Goal: Transaction & Acquisition: Purchase product/service

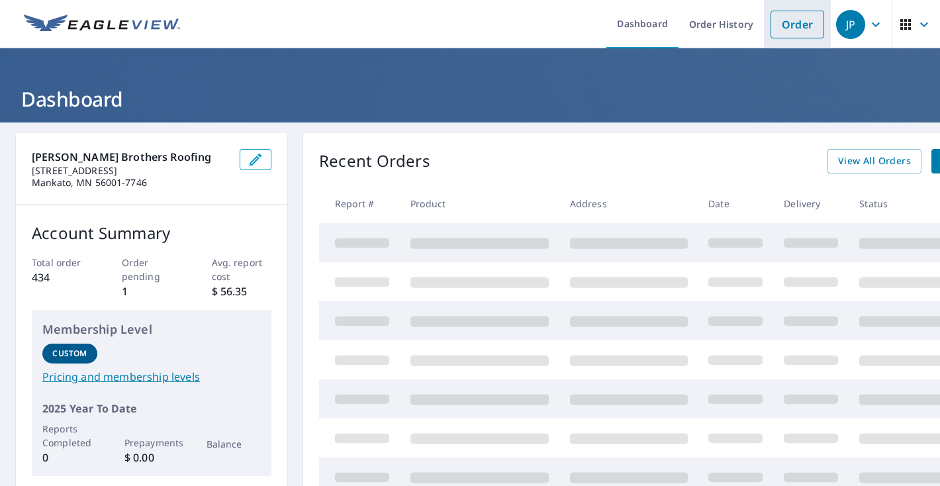
click at [797, 26] on link "Order" at bounding box center [797, 25] width 54 height 28
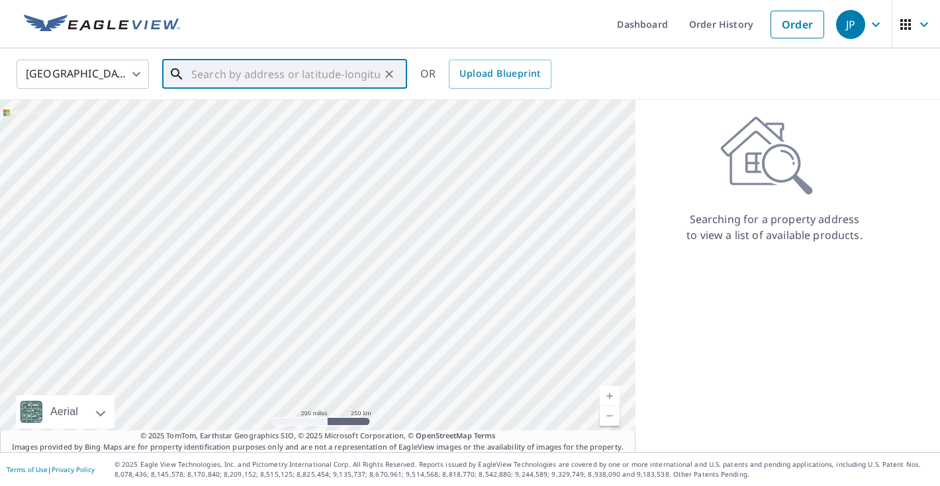
click at [264, 75] on input "text" at bounding box center [285, 74] width 189 height 37
click at [235, 72] on input "text" at bounding box center [285, 74] width 189 height 37
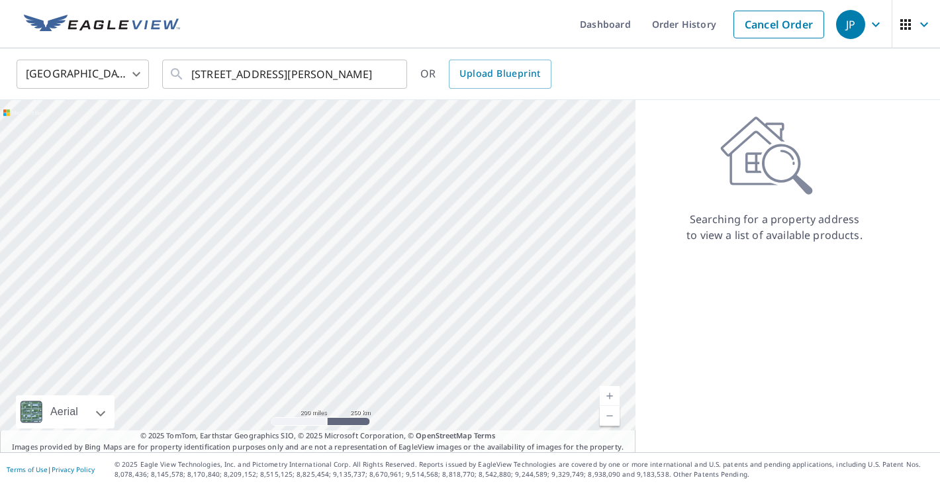
click at [314, 14] on ul "Dashboard Order History Cancel Order" at bounding box center [509, 24] width 642 height 48
click at [262, 75] on input "[STREET_ADDRESS][PERSON_NAME]" at bounding box center [285, 74] width 189 height 37
click at [249, 73] on input "[STREET_ADDRESS][PERSON_NAME]" at bounding box center [285, 74] width 189 height 37
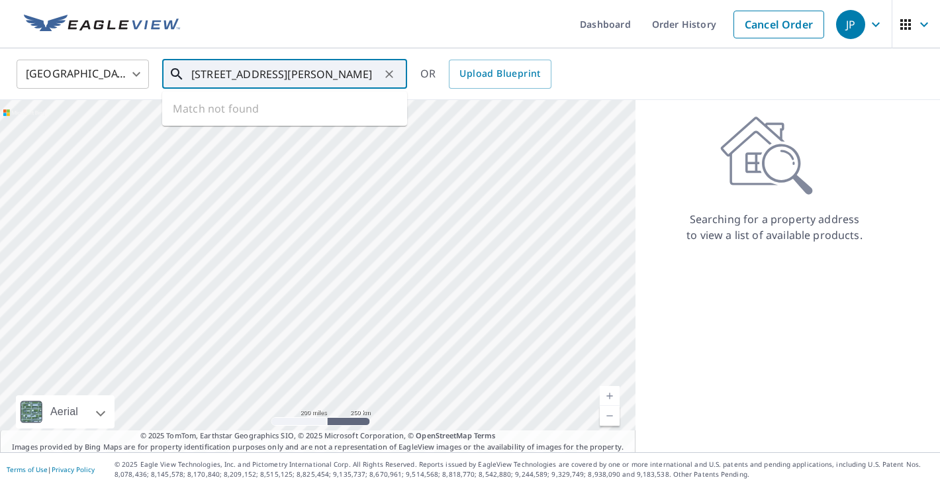
click at [250, 76] on input "[STREET_ADDRESS][PERSON_NAME]" at bounding box center [285, 74] width 189 height 37
click at [251, 75] on input "[STREET_ADDRESS][PERSON_NAME]" at bounding box center [285, 74] width 189 height 37
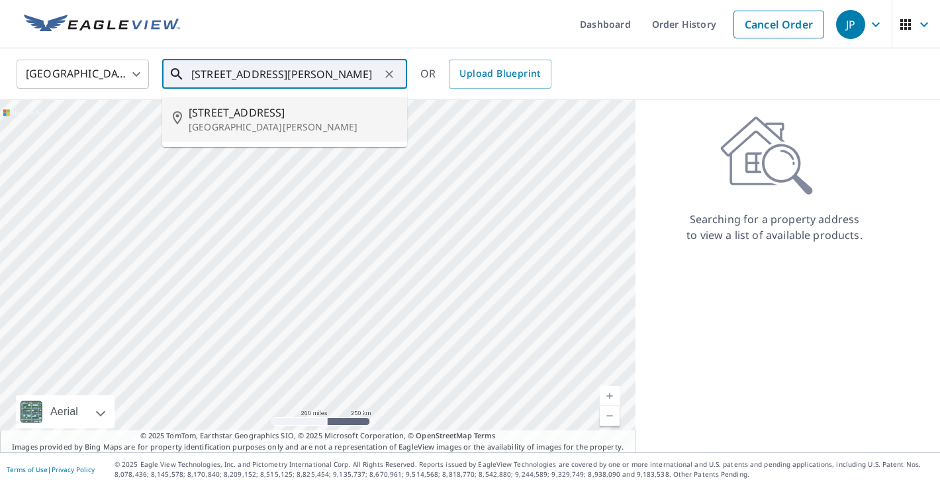
click at [255, 112] on span "[STREET_ADDRESS]" at bounding box center [293, 113] width 208 height 16
type input "[STREET_ADDRESS][PERSON_NAME]"
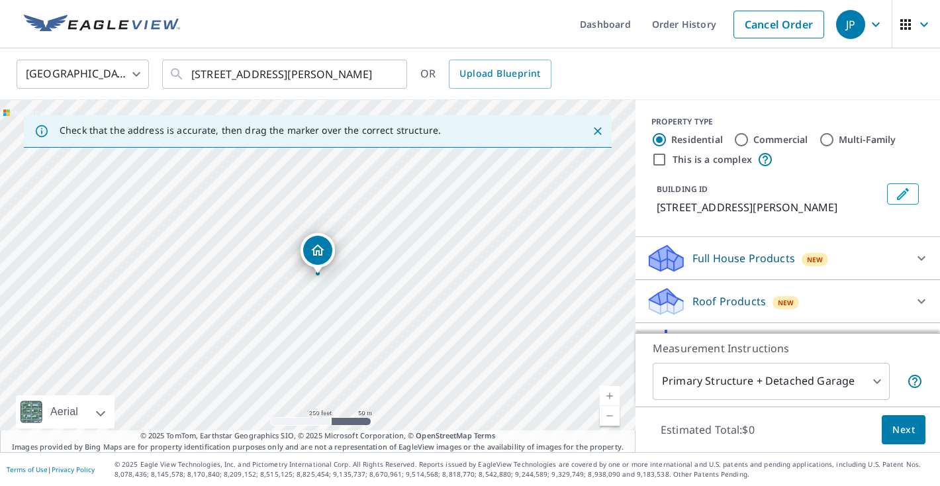
click at [607, 392] on link "Current Level 17, Zoom In" at bounding box center [609, 396] width 20 height 20
click at [607, 392] on link "Current Level 17.70525673443887, Zoom In" at bounding box center [609, 396] width 20 height 20
click at [413, 232] on div "[STREET_ADDRESS][PERSON_NAME]" at bounding box center [317, 276] width 635 height 352
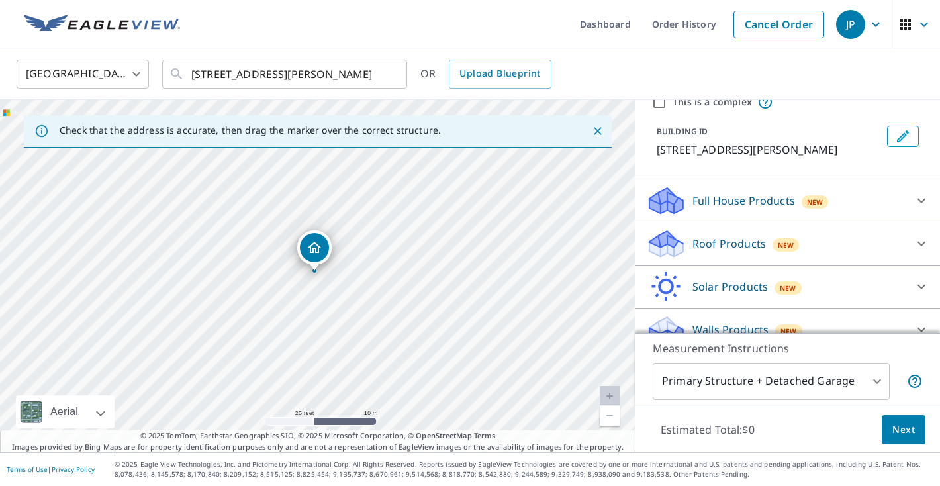
scroll to position [76, 0]
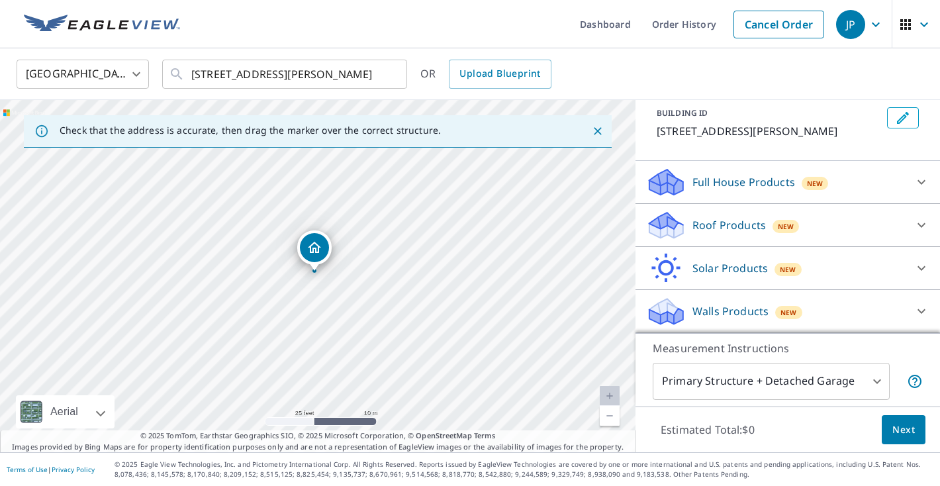
click at [812, 228] on div "Roof Products New" at bounding box center [775, 225] width 259 height 31
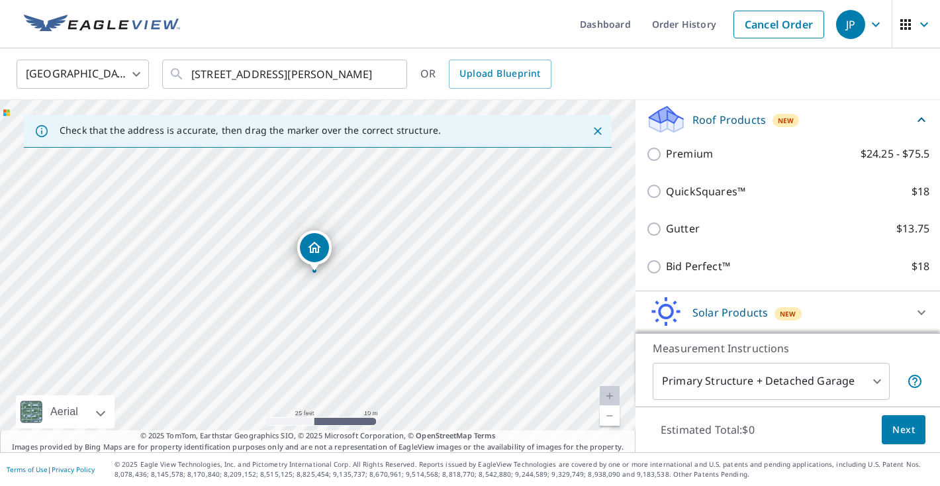
scroll to position [185, 0]
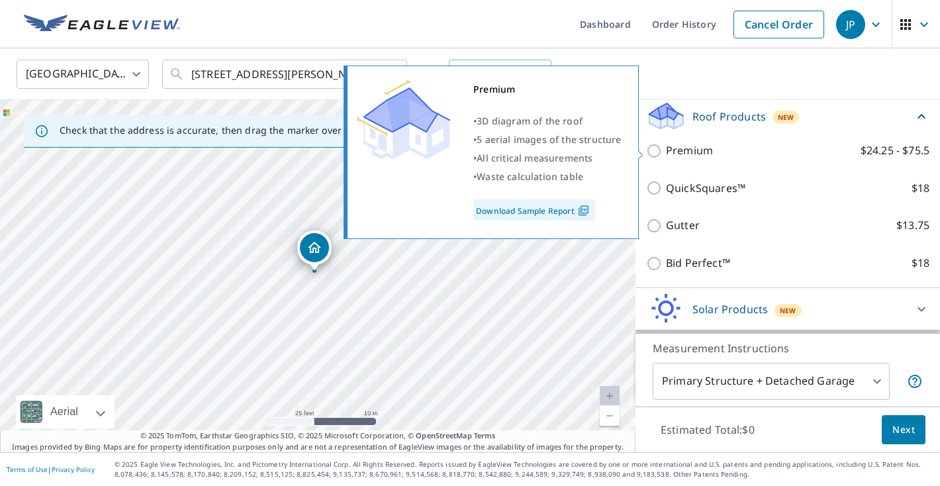
click at [689, 148] on p "Premium" at bounding box center [689, 150] width 47 height 17
click at [666, 148] on input "Premium $24.25 - $75.5" at bounding box center [656, 151] width 20 height 16
checkbox input "true"
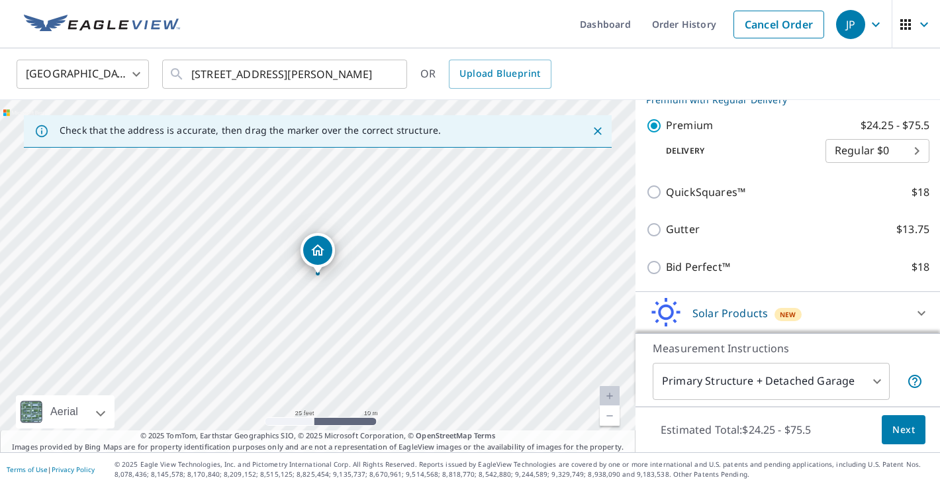
scroll to position [277, 0]
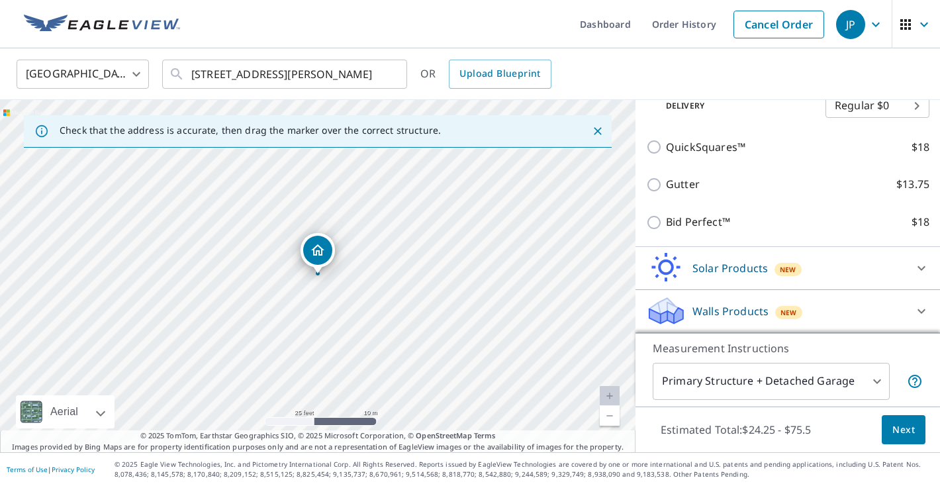
click at [899, 425] on span "Next" at bounding box center [903, 429] width 22 height 17
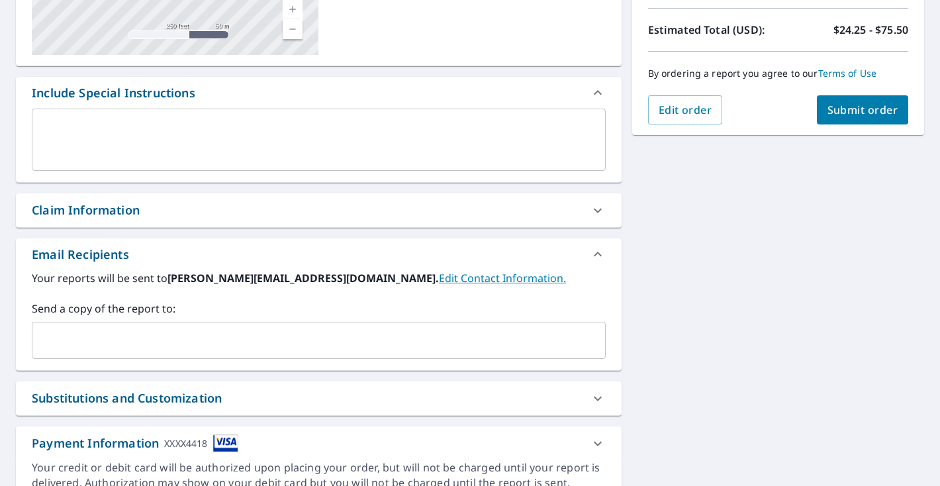
scroll to position [302, 0]
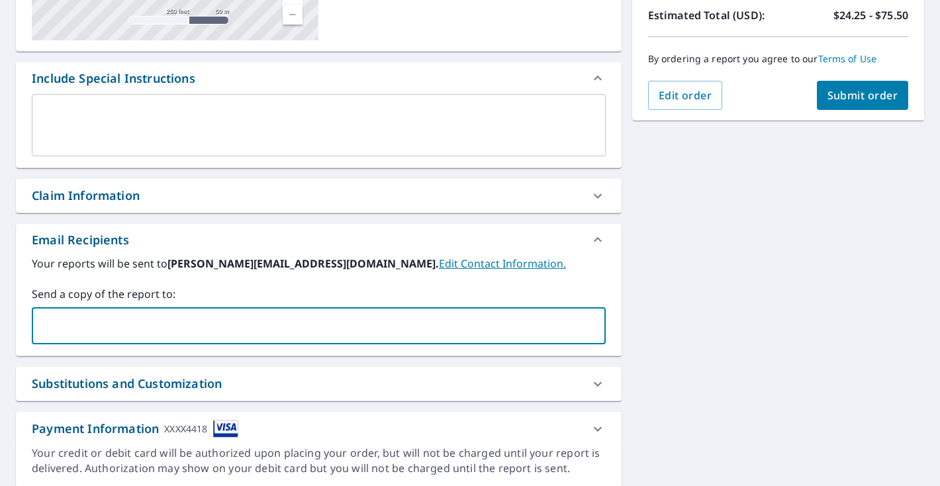
click at [242, 321] on input "text" at bounding box center [309, 325] width 542 height 25
type input "[PERSON_NAME][EMAIL_ADDRESS][DOMAIN_NAME]"
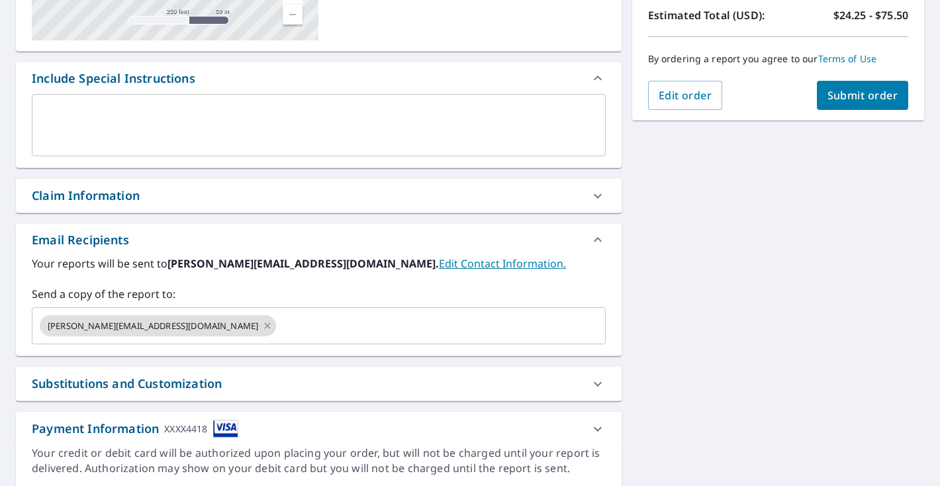
click at [654, 266] on div "[STREET_ADDRESS][PERSON_NAME] Aerial Road A standard road map Aerial A detailed…" at bounding box center [470, 159] width 940 height 677
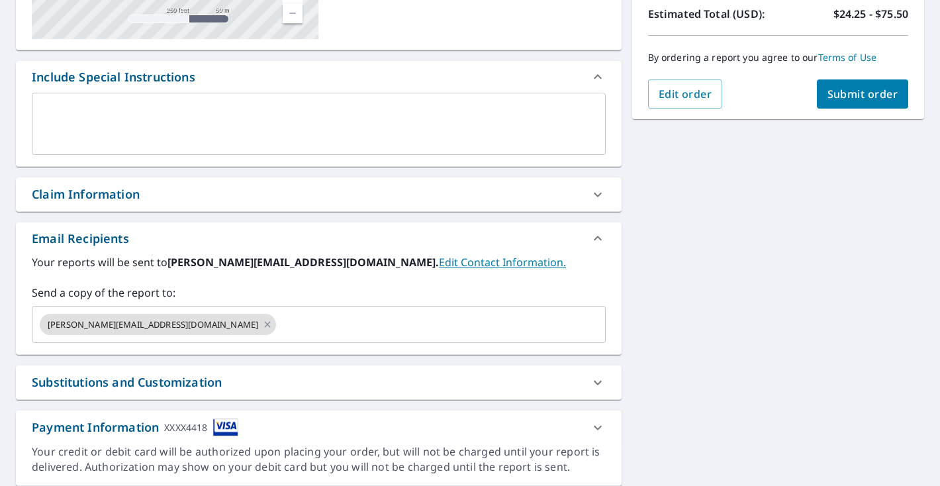
scroll to position [289, 0]
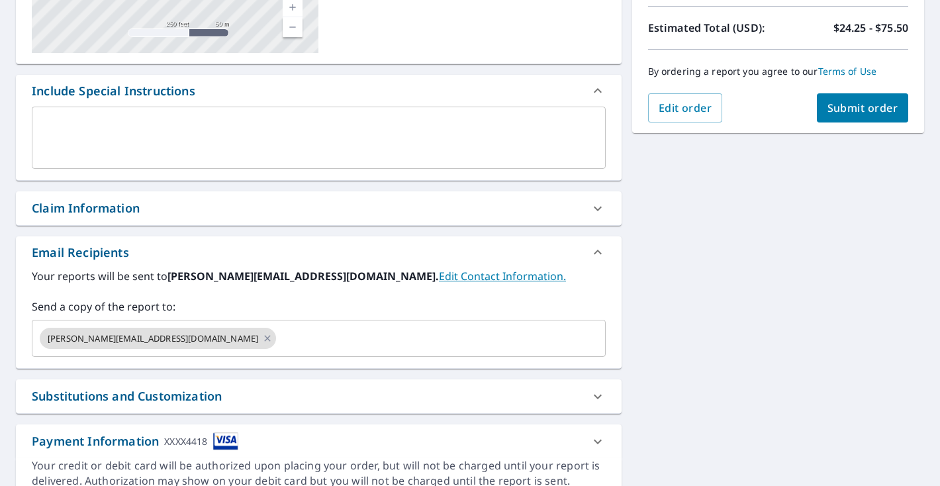
click at [847, 109] on span "Submit order" at bounding box center [862, 108] width 71 height 15
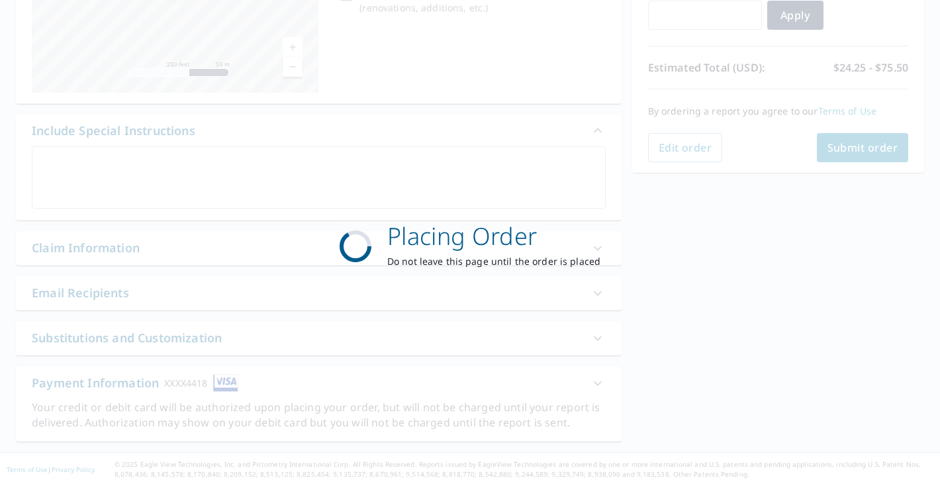
scroll to position [249, 0]
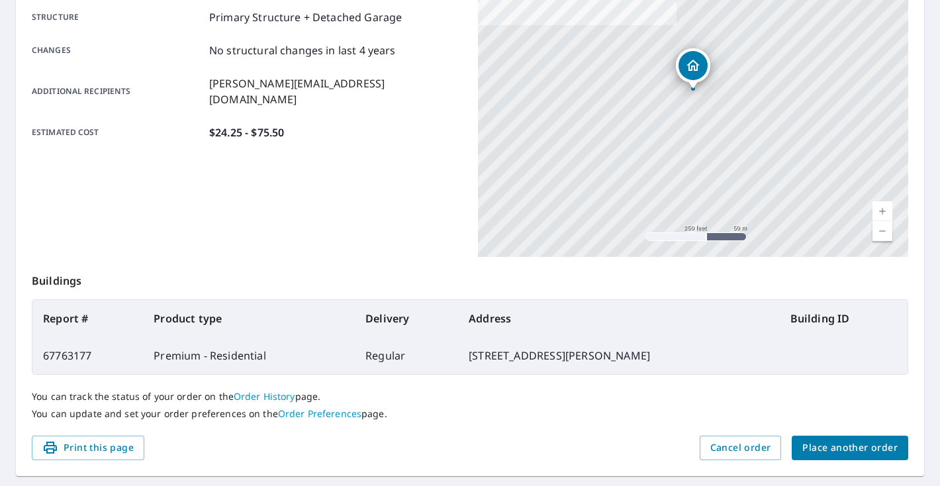
scroll to position [292, 0]
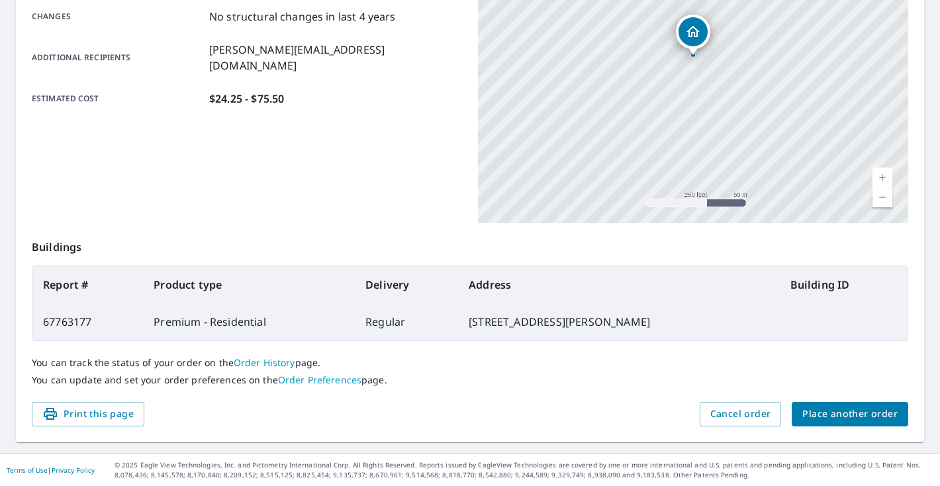
click at [830, 414] on span "Place another order" at bounding box center [849, 414] width 95 height 17
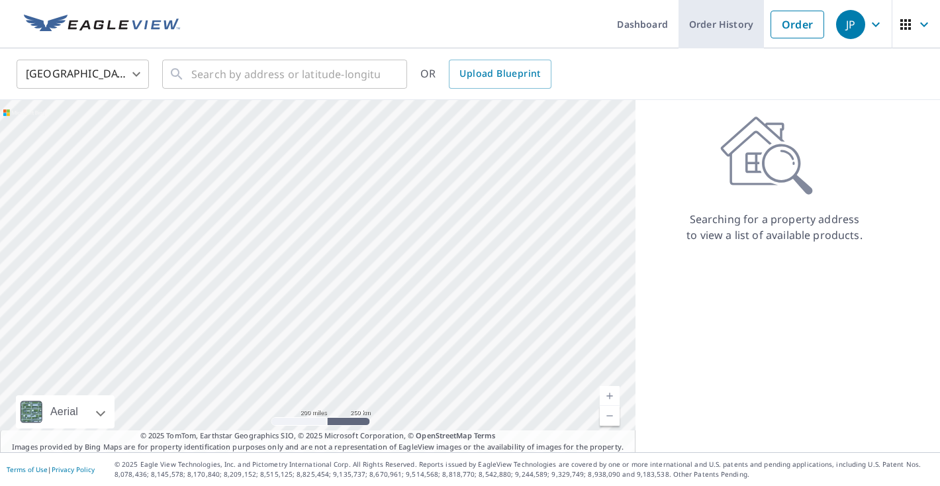
click at [724, 32] on link "Order History" at bounding box center [720, 24] width 85 height 48
